Goal: Navigation & Orientation: Find specific page/section

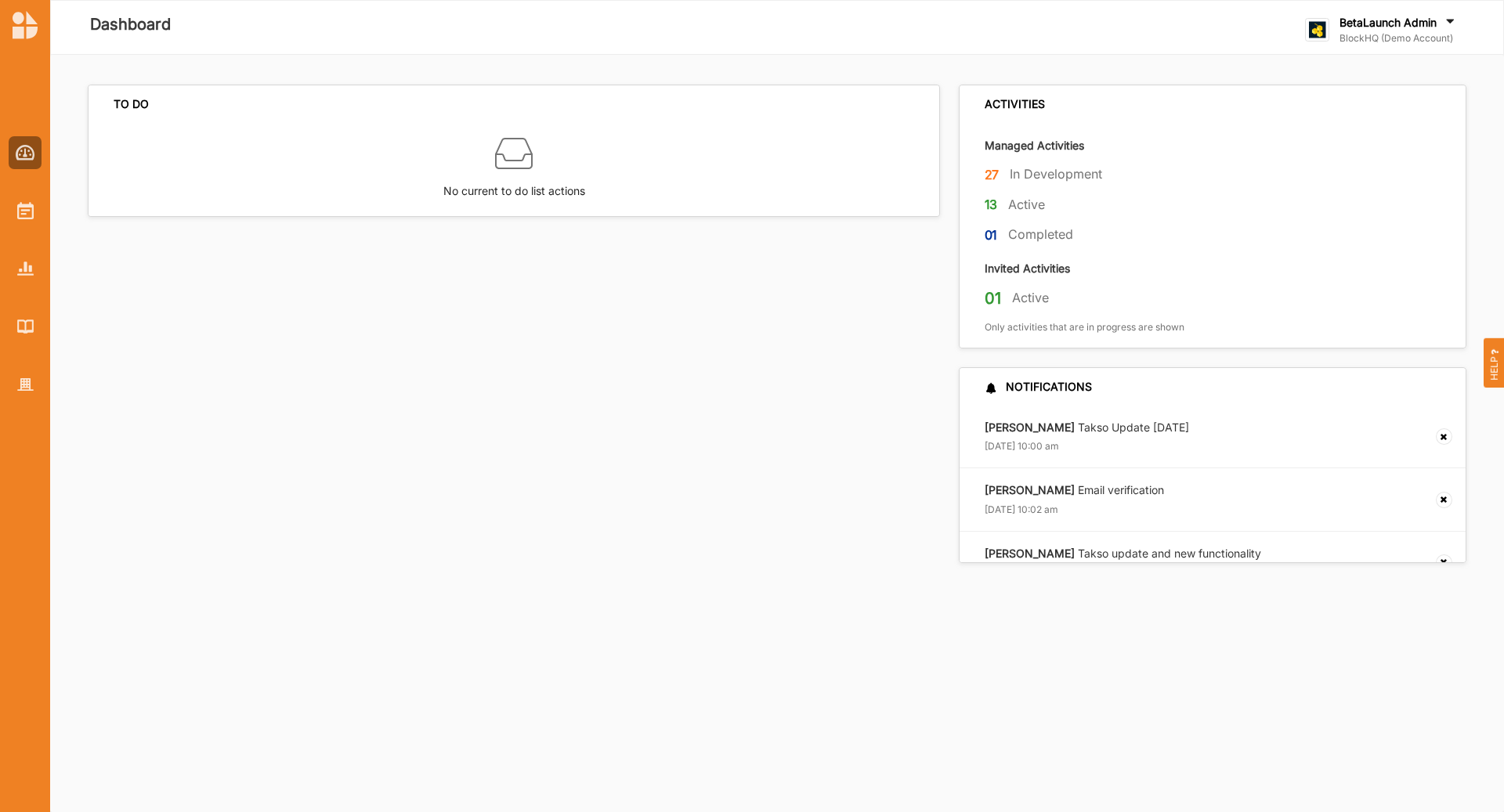
click at [1427, 35] on label "BlockHQ (Demo Account)" at bounding box center [1398, 38] width 118 height 13
click at [1360, 168] on div "Go To Admin" at bounding box center [1391, 162] width 146 height 14
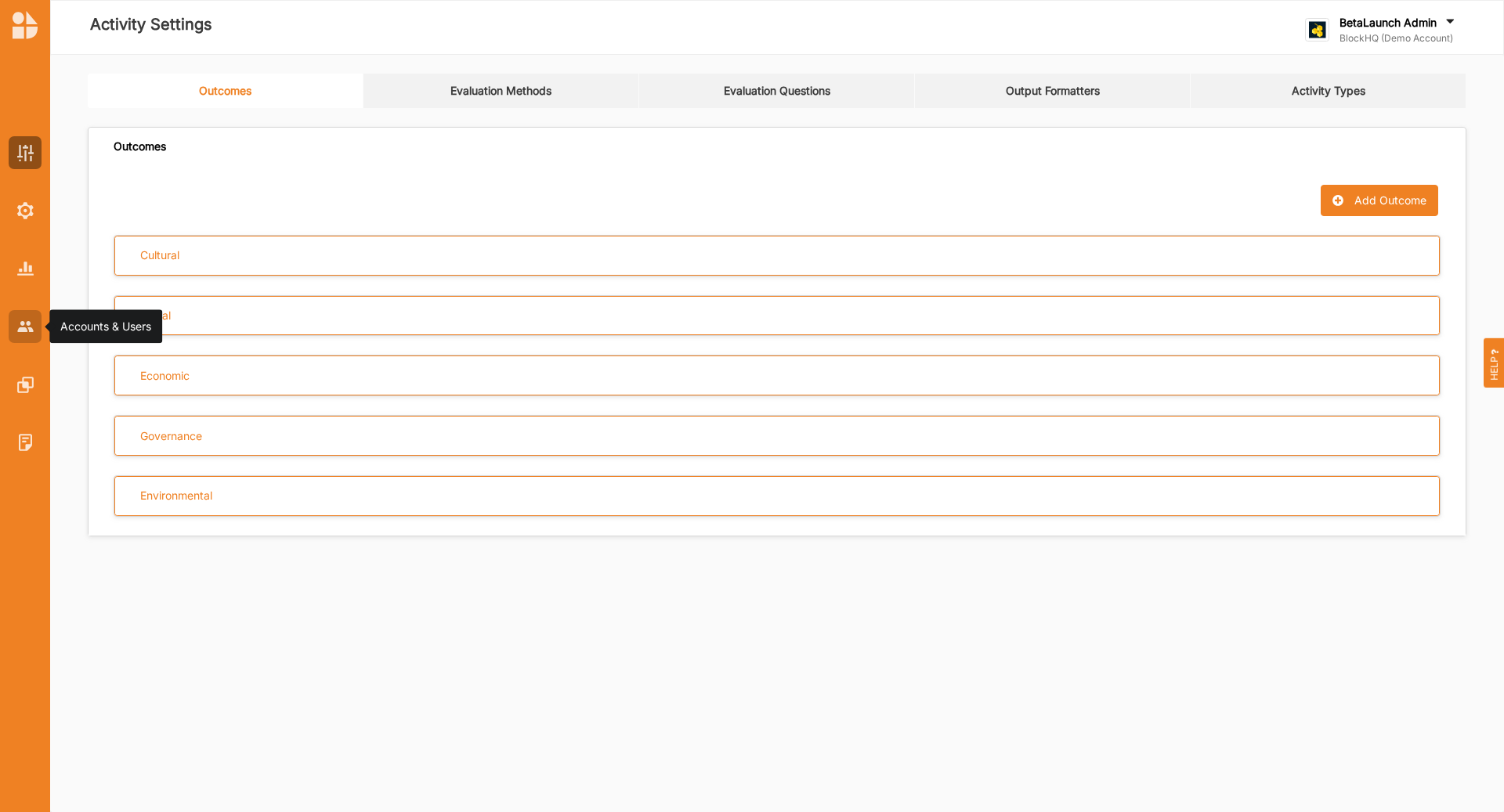
click at [19, 328] on img at bounding box center [25, 326] width 16 height 10
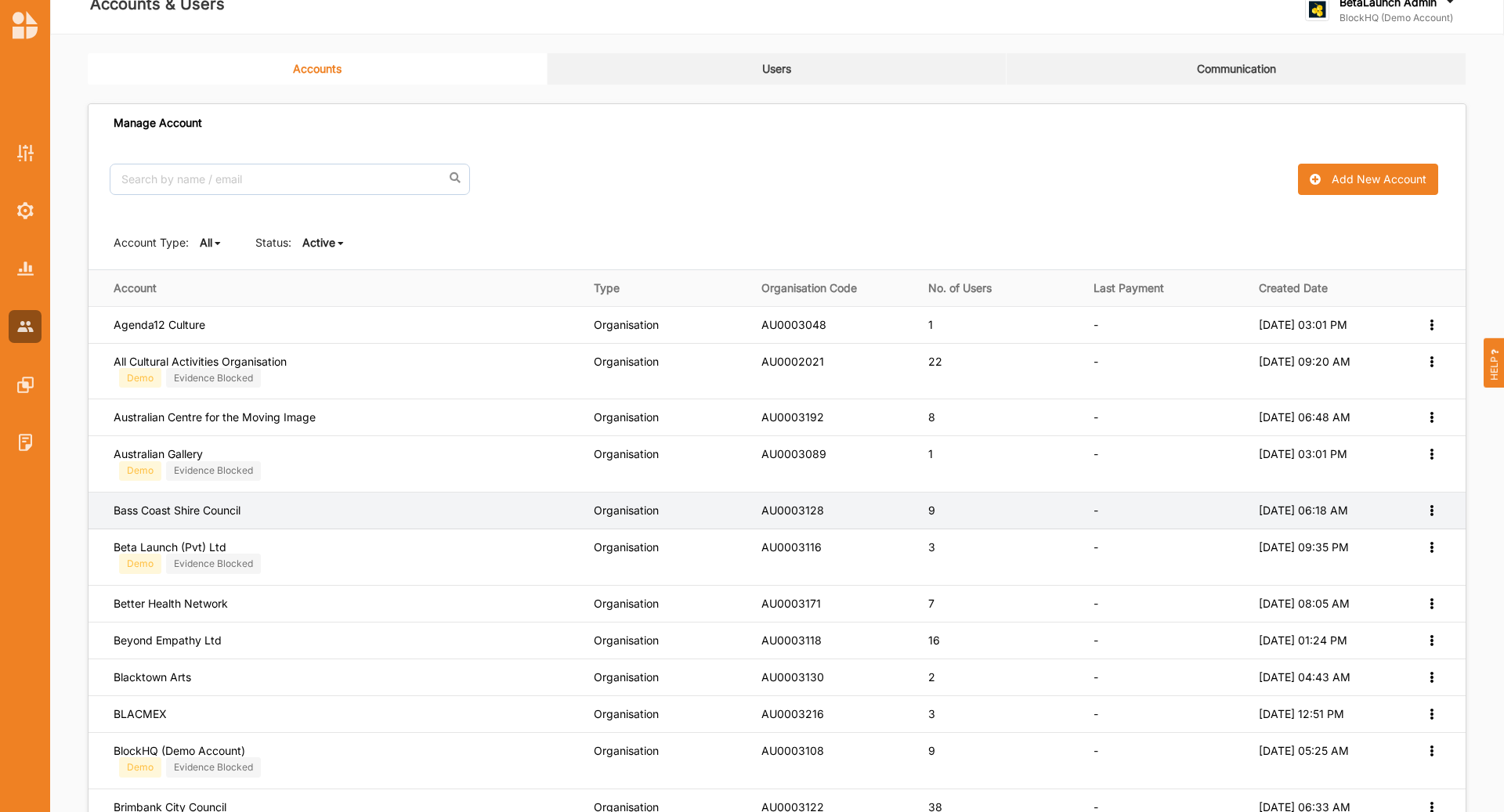
scroll to position [23, 0]
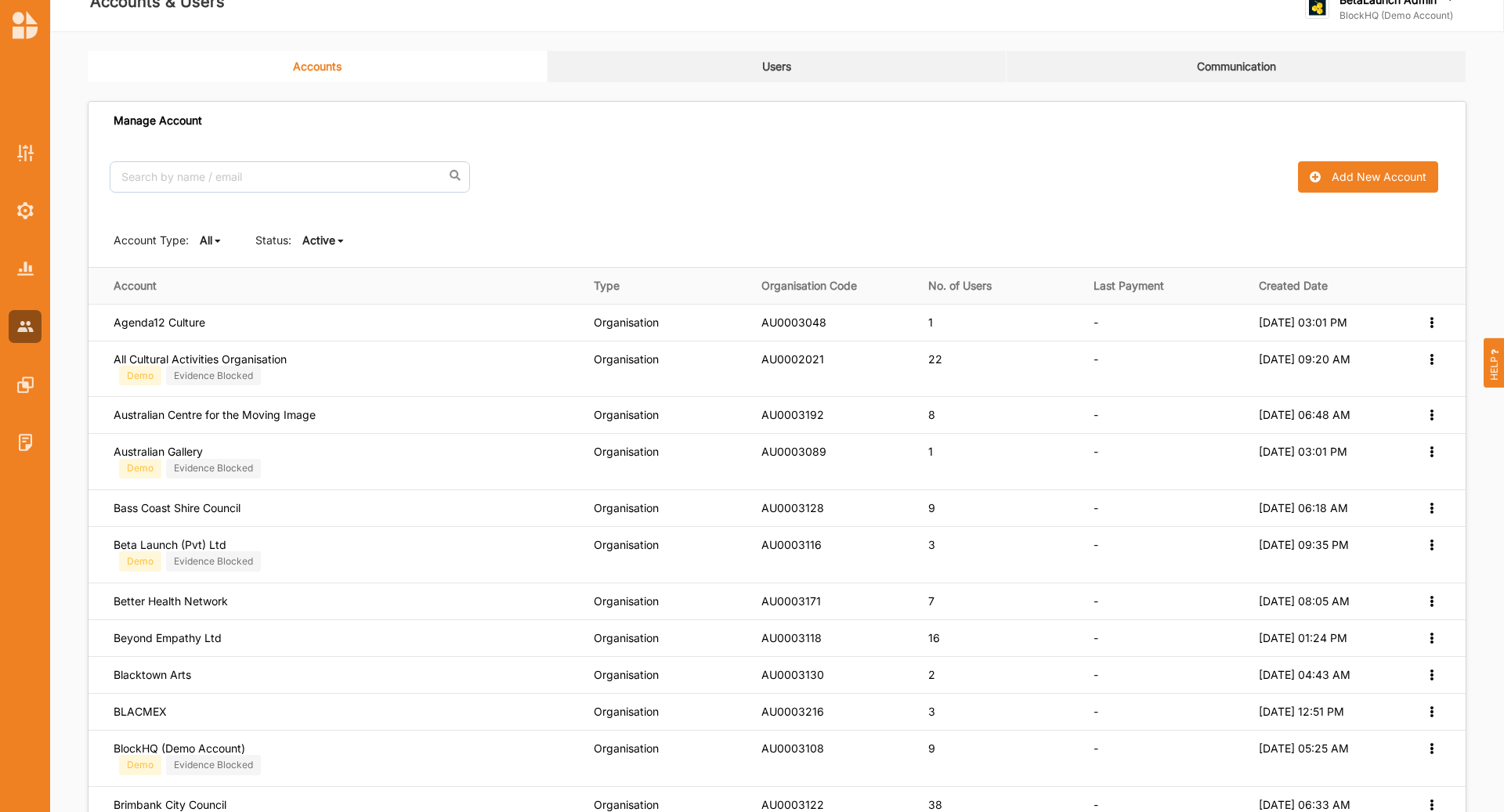
click at [1308, 290] on strong "Created Date" at bounding box center [1331, 286] width 144 height 14
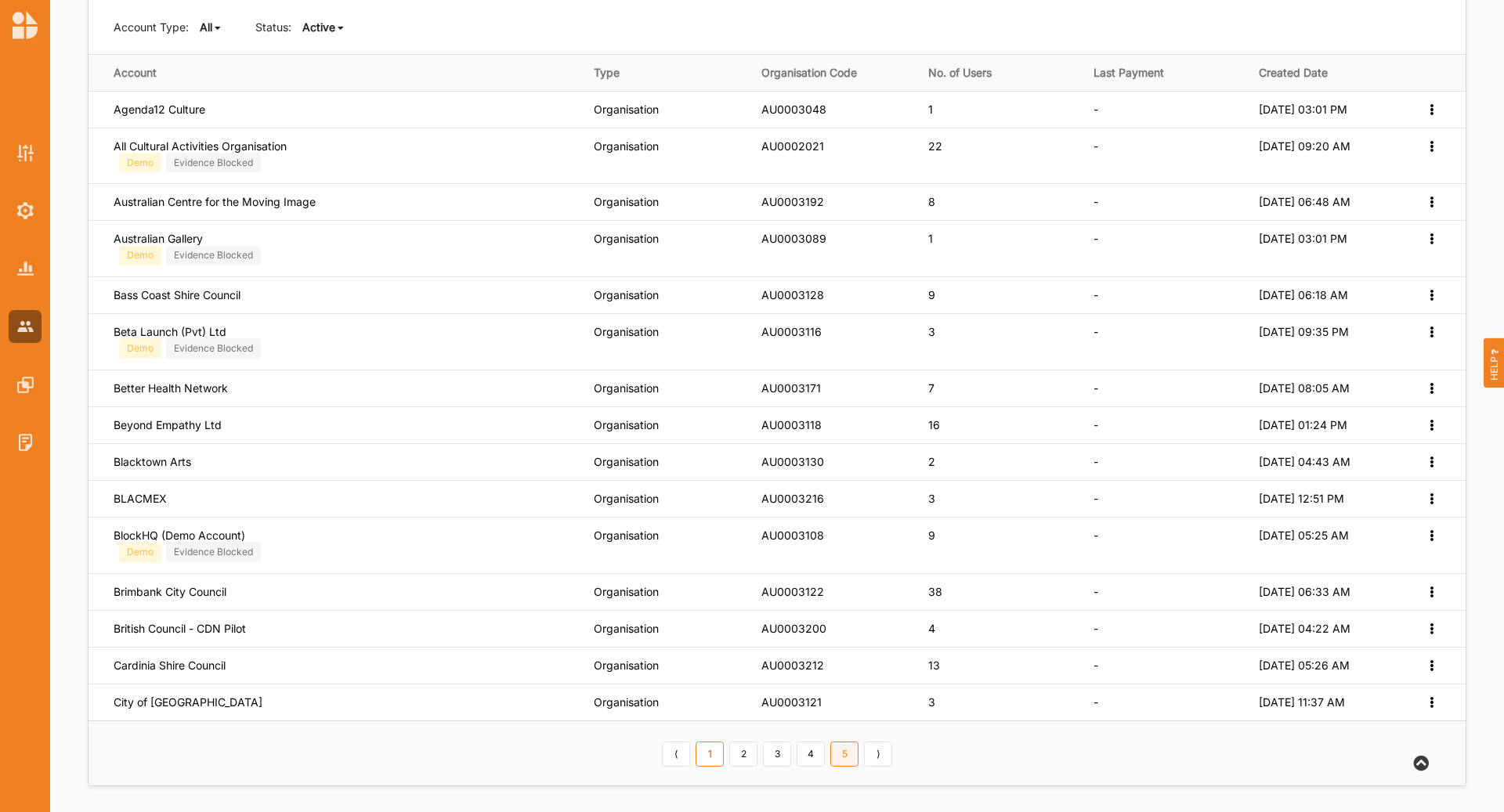
click at [841, 743] on link "5" at bounding box center [844, 754] width 28 height 25
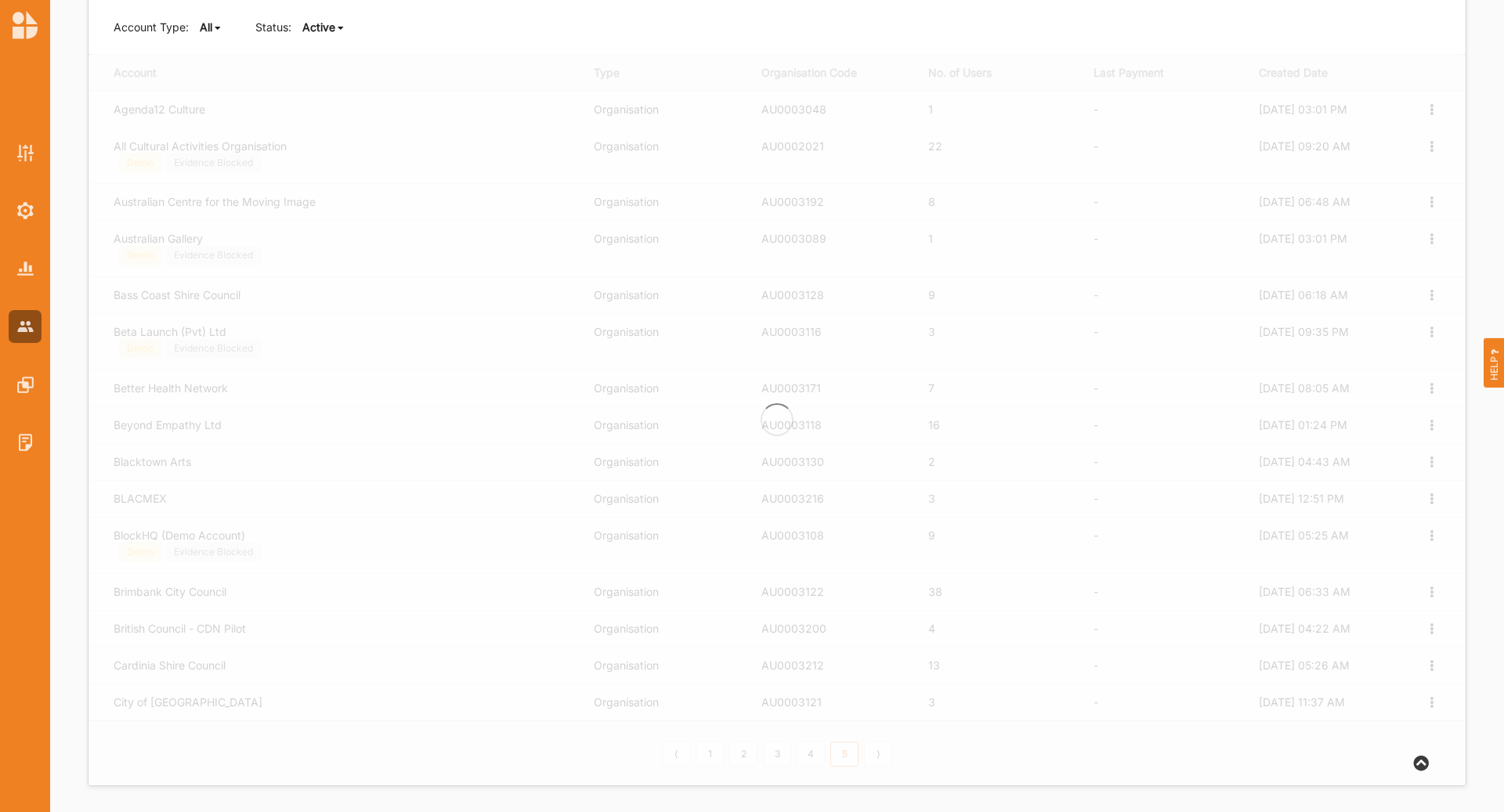
scroll to position [216, 0]
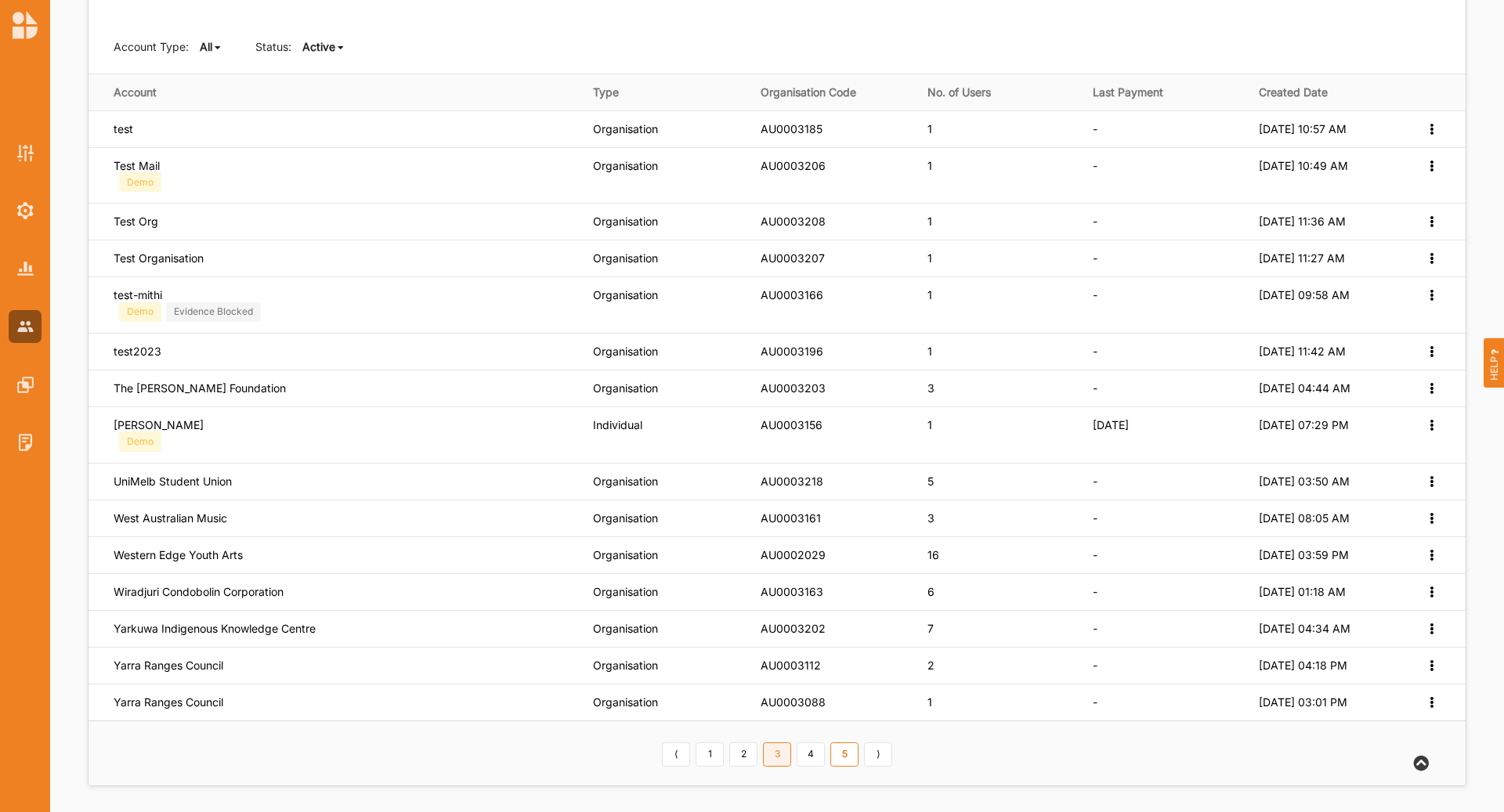
click at [787, 746] on link "3" at bounding box center [777, 755] width 28 height 25
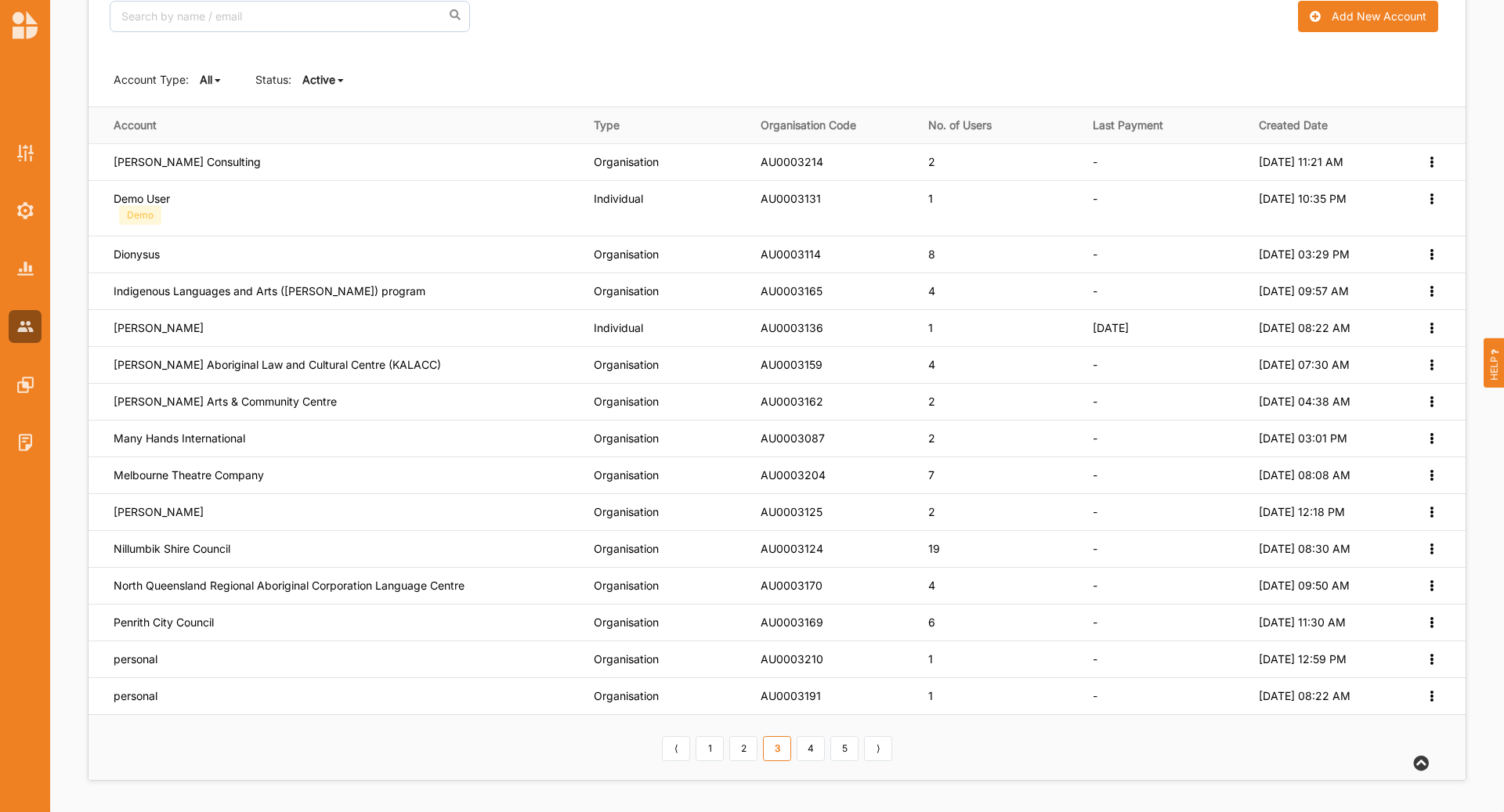
scroll to position [178, 0]
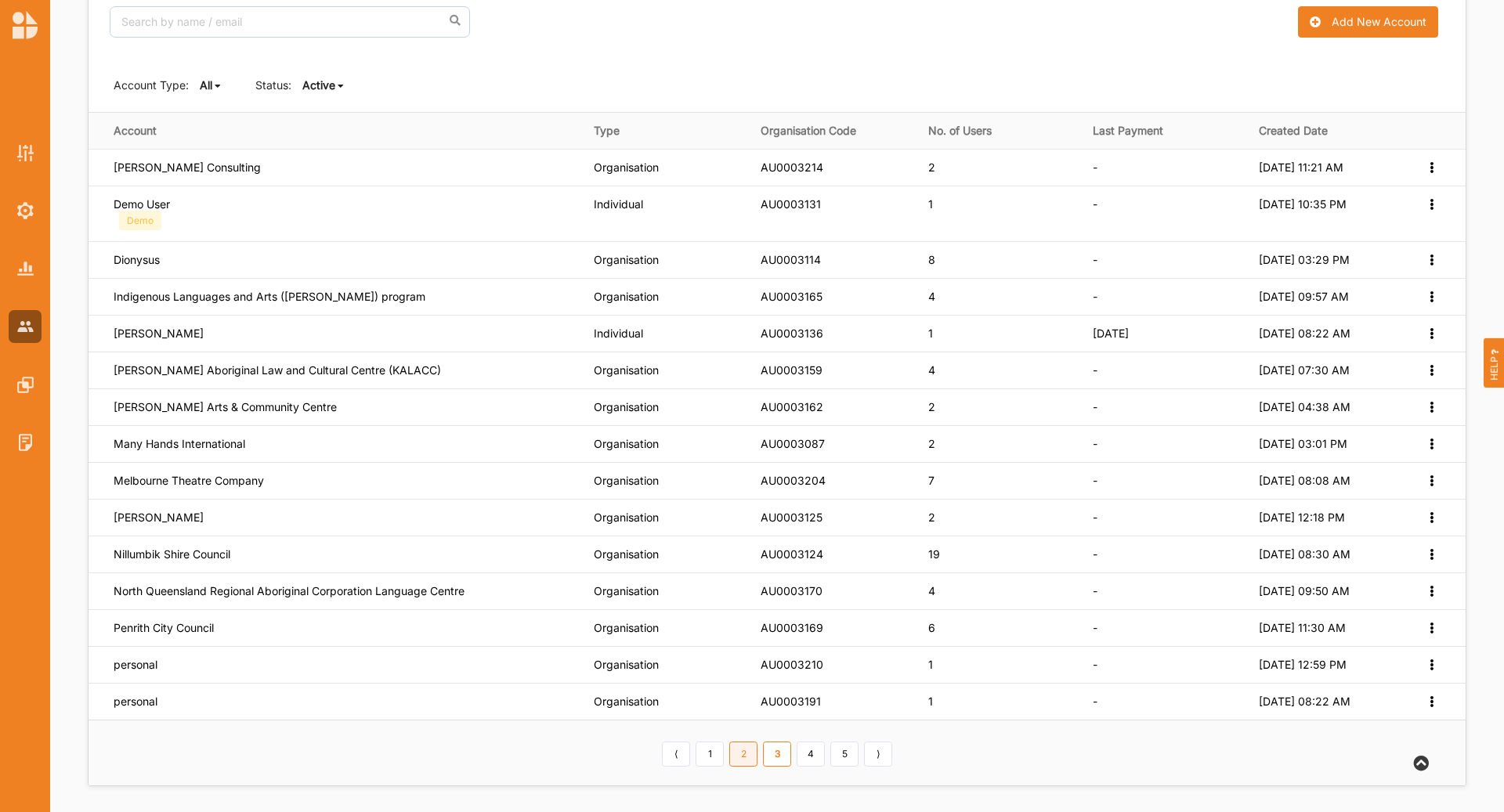
click at [744, 746] on link "2" at bounding box center [743, 754] width 28 height 25
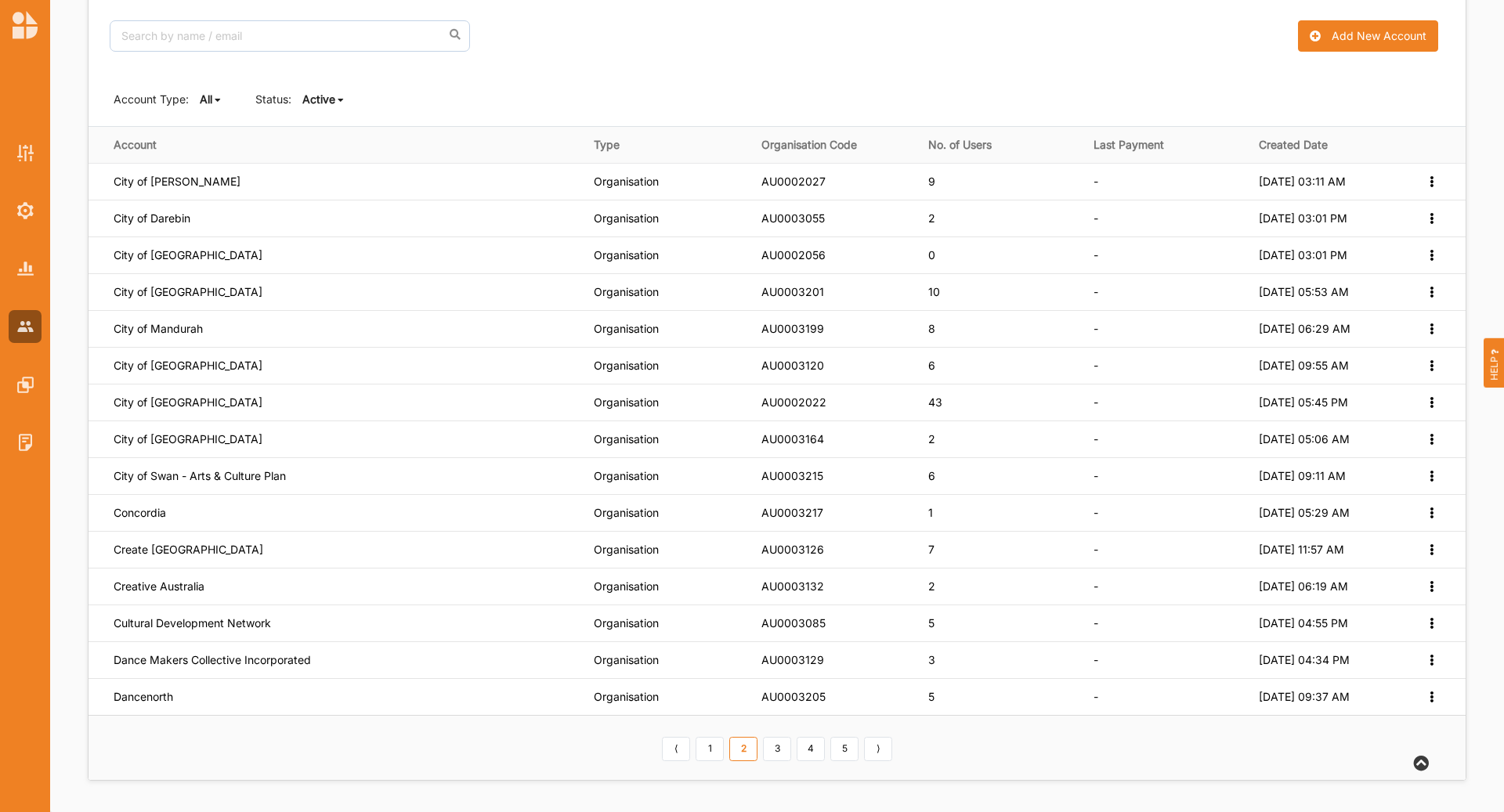
scroll to position [158, 0]
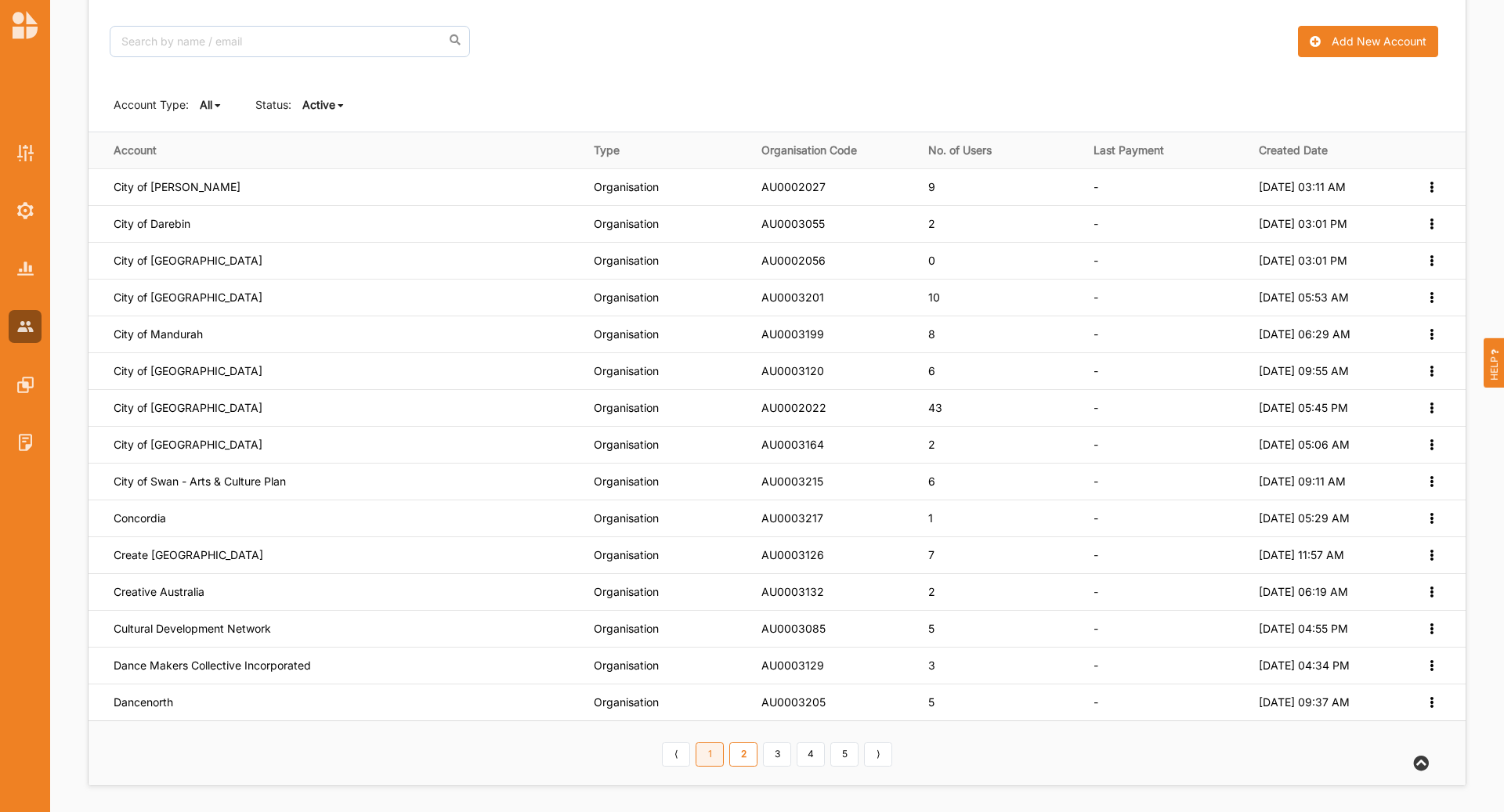
click at [711, 748] on link "1" at bounding box center [710, 755] width 28 height 25
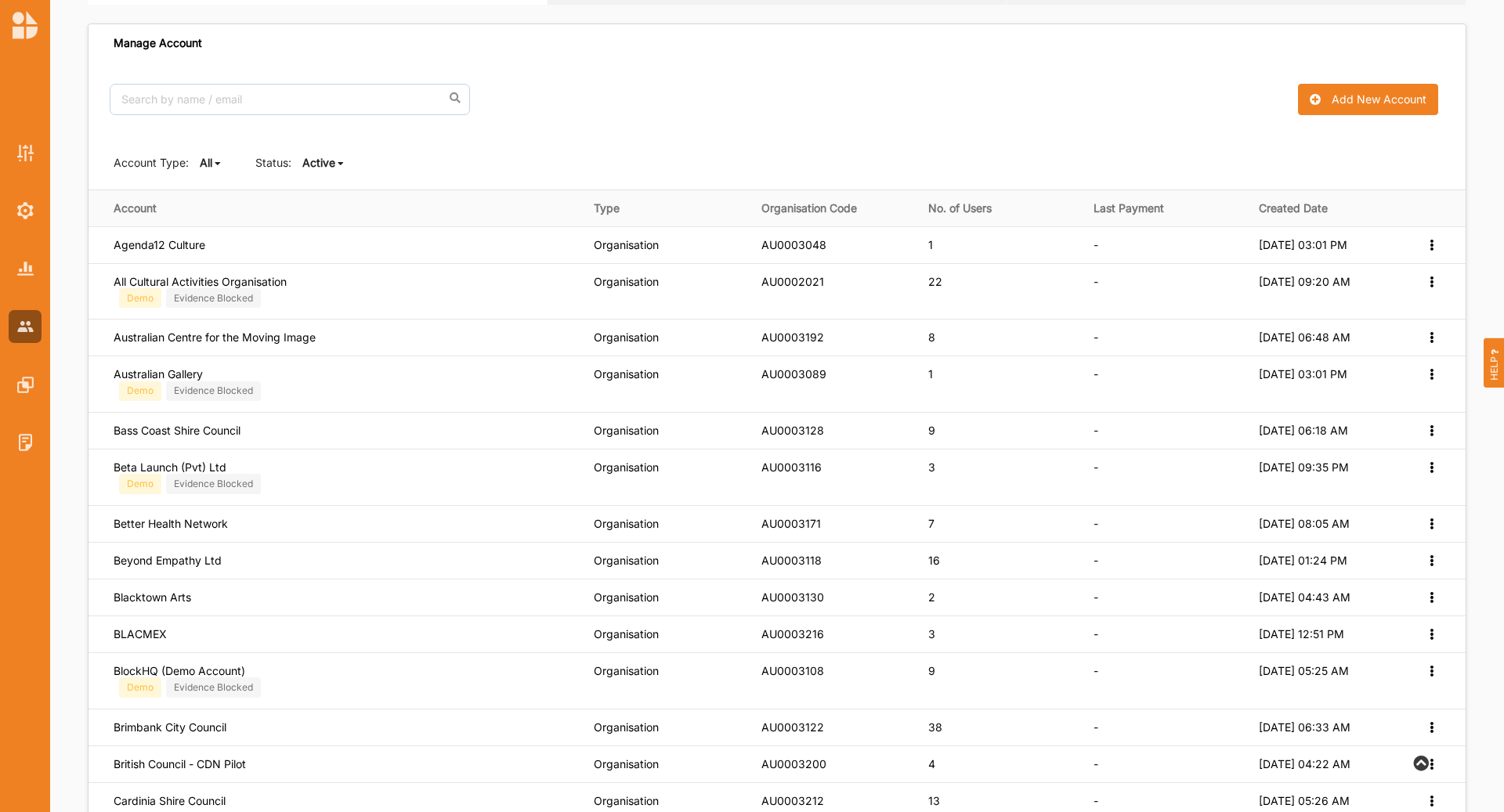
scroll to position [0, 0]
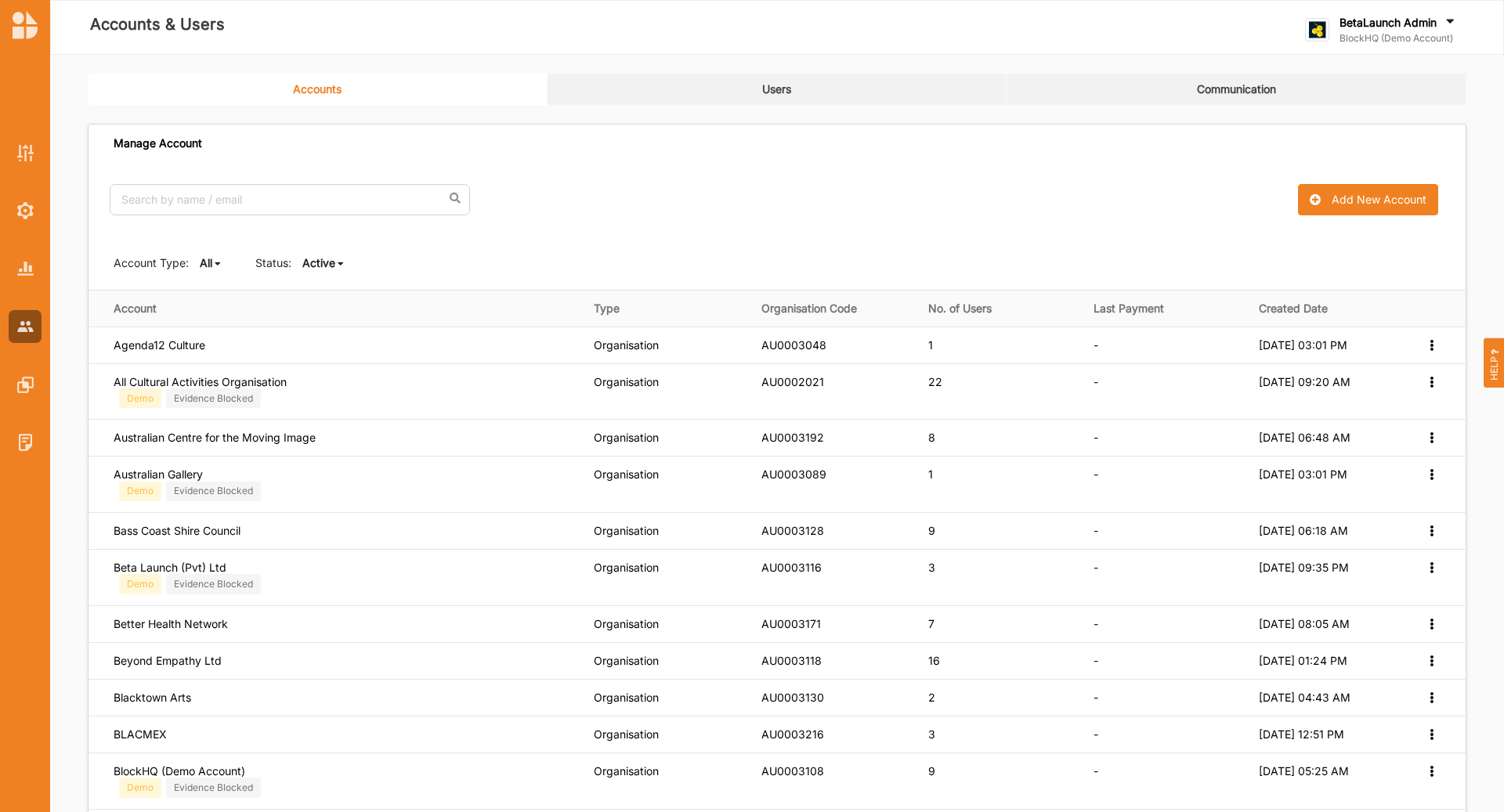
click at [1414, 30] on div "BetaLaunch Admin" at bounding box center [1398, 23] width 118 height 17
